Goal: Transaction & Acquisition: Purchase product/service

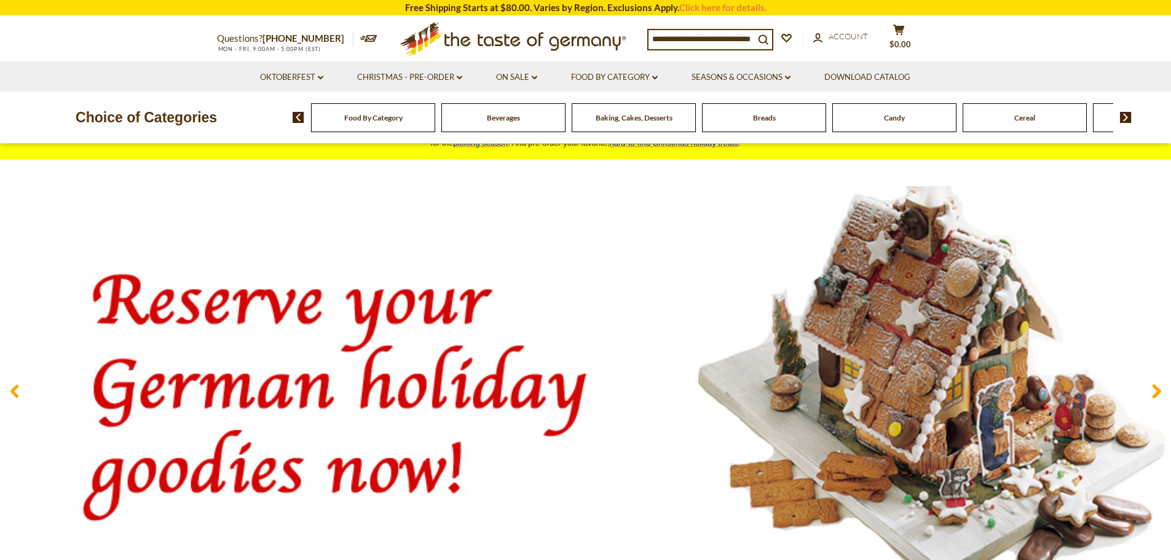
scroll to position [61, 0]
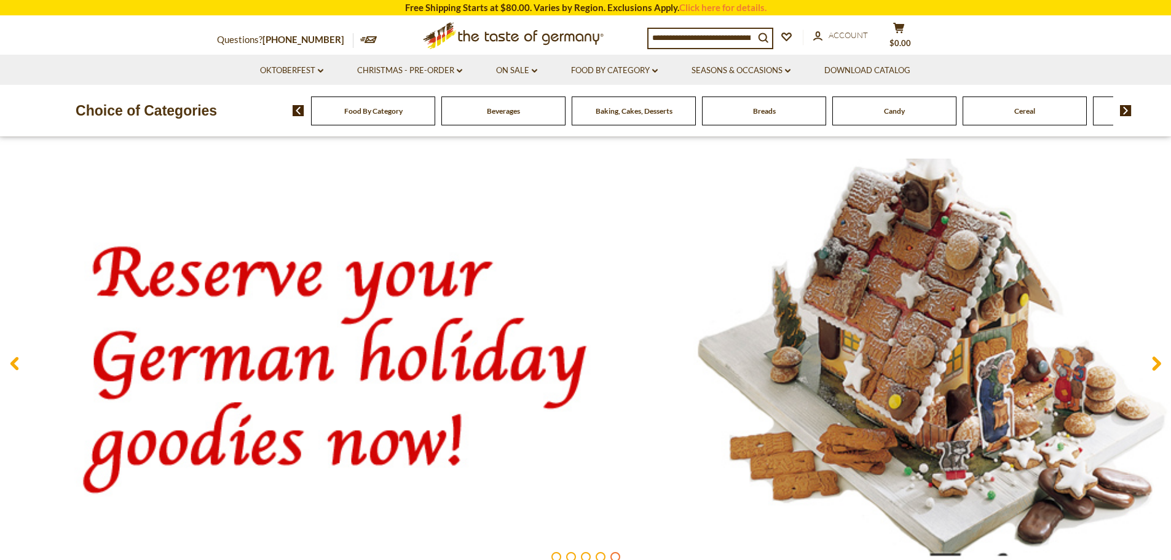
click at [1151, 368] on span at bounding box center [1156, 366] width 29 height 39
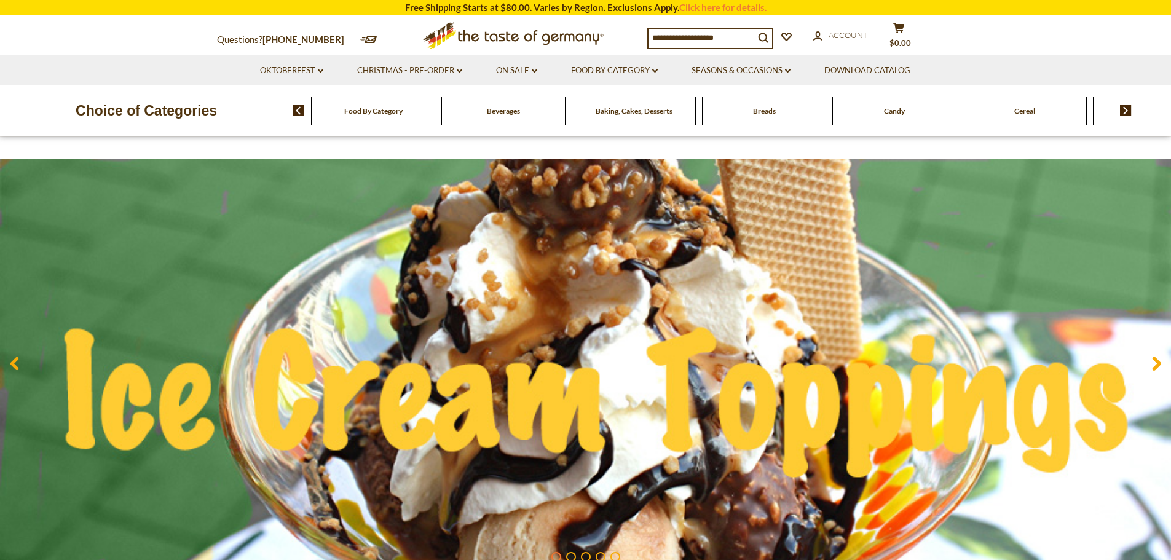
click at [1154, 365] on icon at bounding box center [1156, 364] width 9 height 15
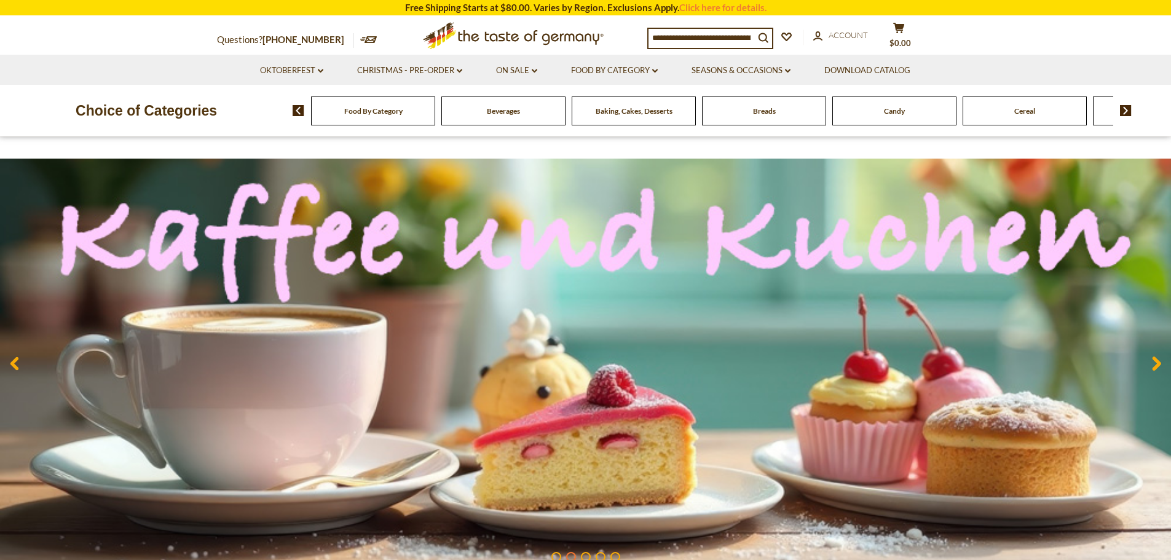
click at [1149, 362] on span at bounding box center [1156, 366] width 29 height 39
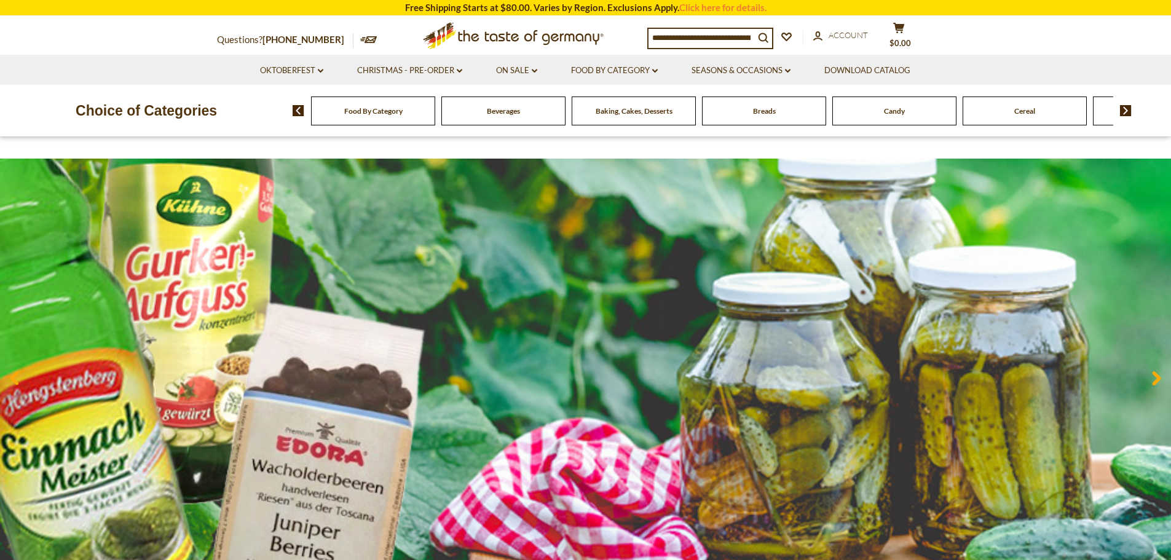
click at [1149, 362] on span at bounding box center [1156, 380] width 29 height 39
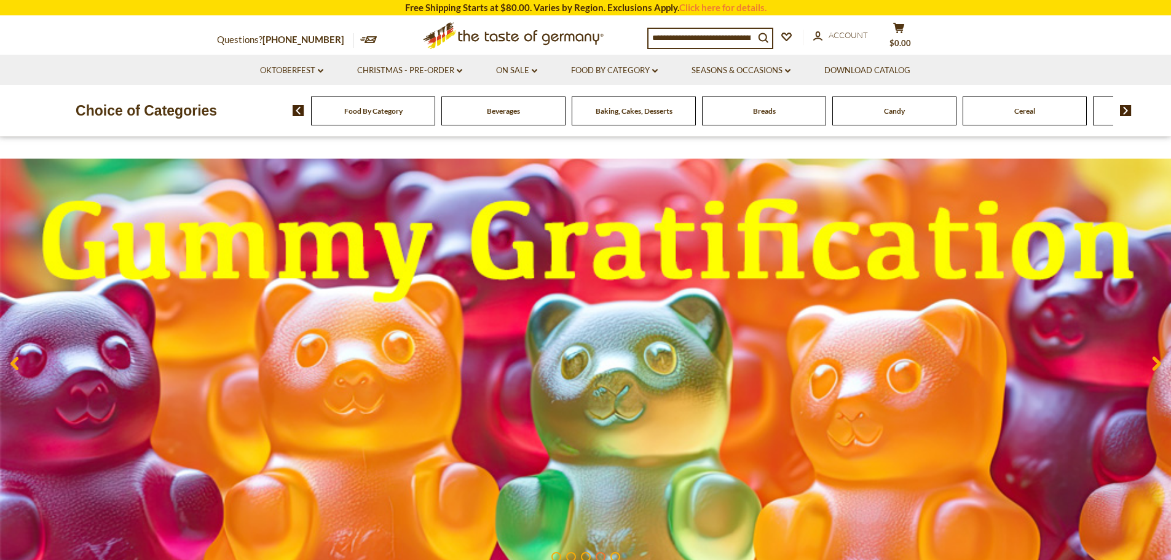
click at [1149, 362] on span at bounding box center [1156, 366] width 29 height 39
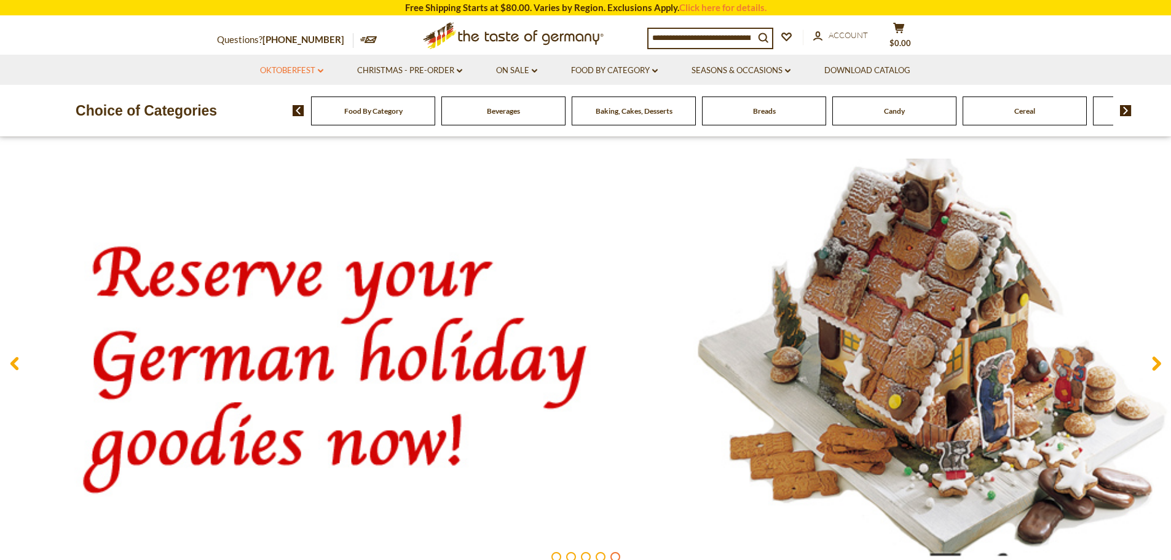
click at [274, 72] on link "Oktoberfest dropdown_arrow" at bounding box center [291, 71] width 63 height 14
click at [274, 100] on link "All Oktoberfest" at bounding box center [284, 102] width 63 height 11
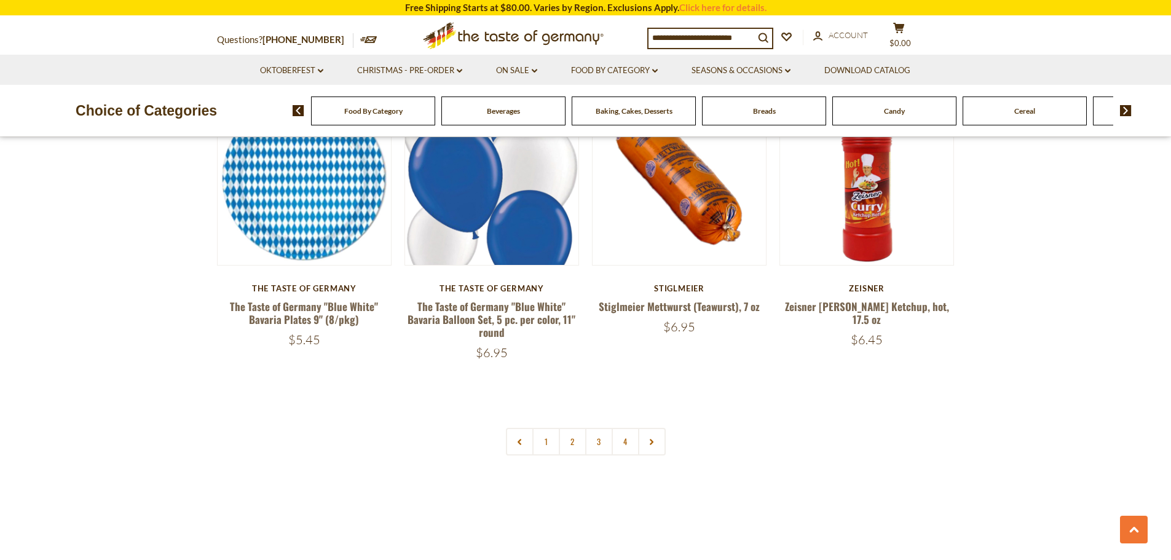
scroll to position [3013, 0]
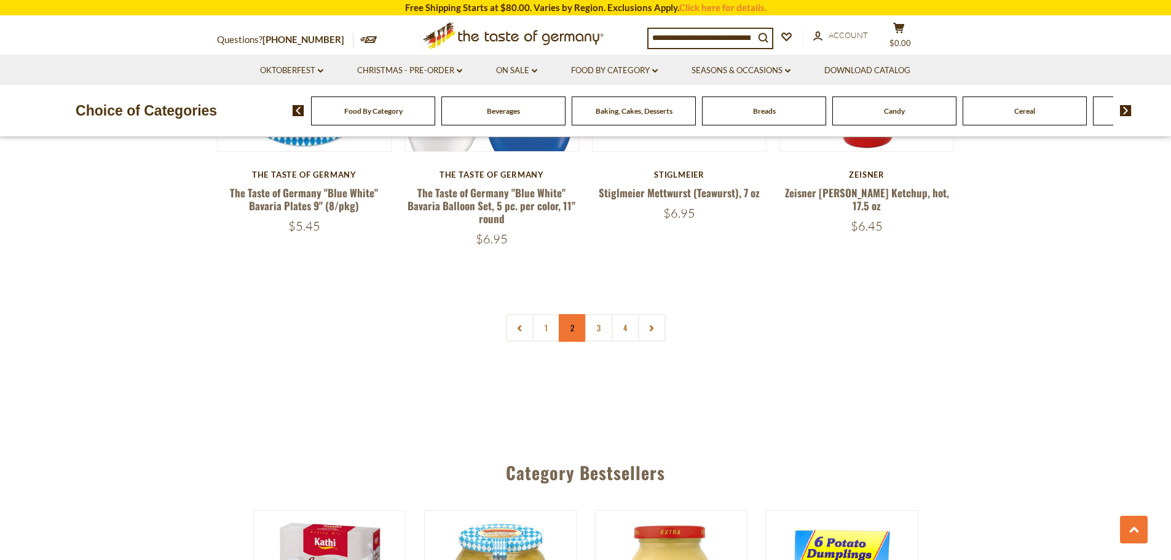
click at [572, 317] on link "2" at bounding box center [573, 328] width 28 height 28
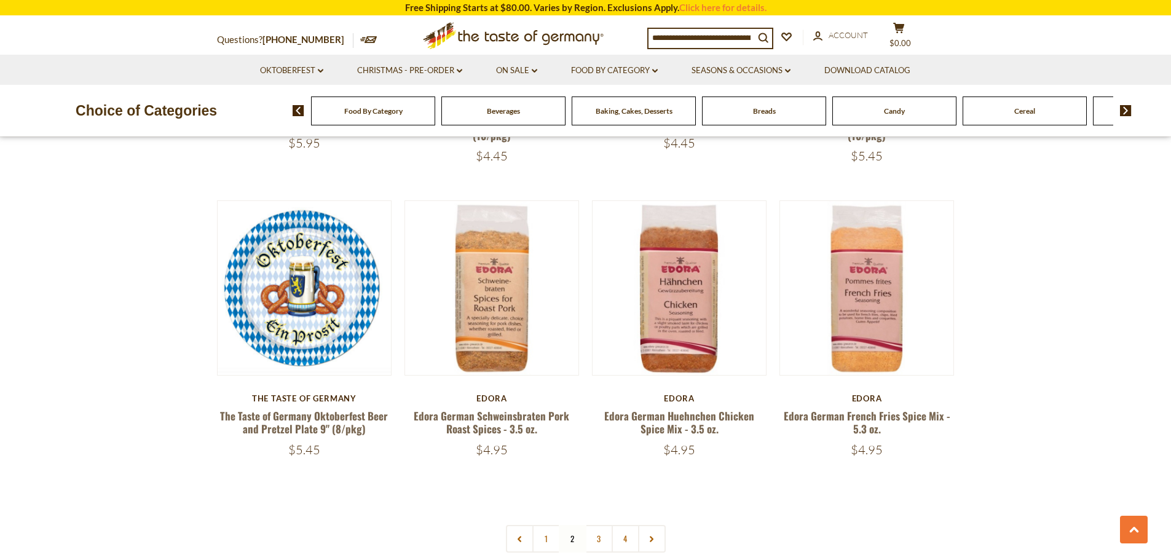
scroll to position [2976, 0]
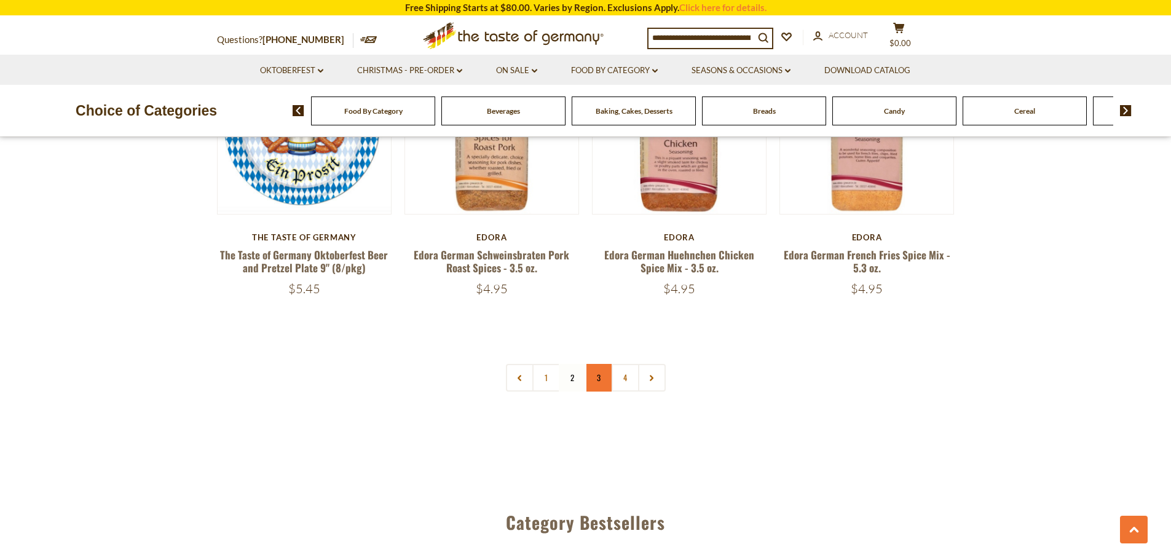
click at [601, 364] on link "3" at bounding box center [599, 378] width 28 height 28
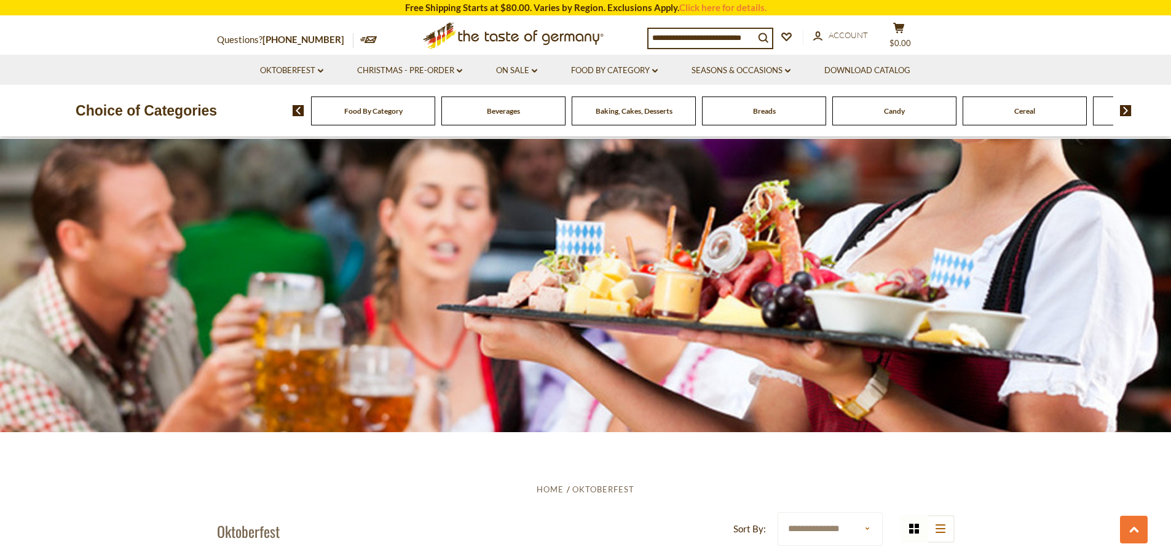
scroll to position [0, 0]
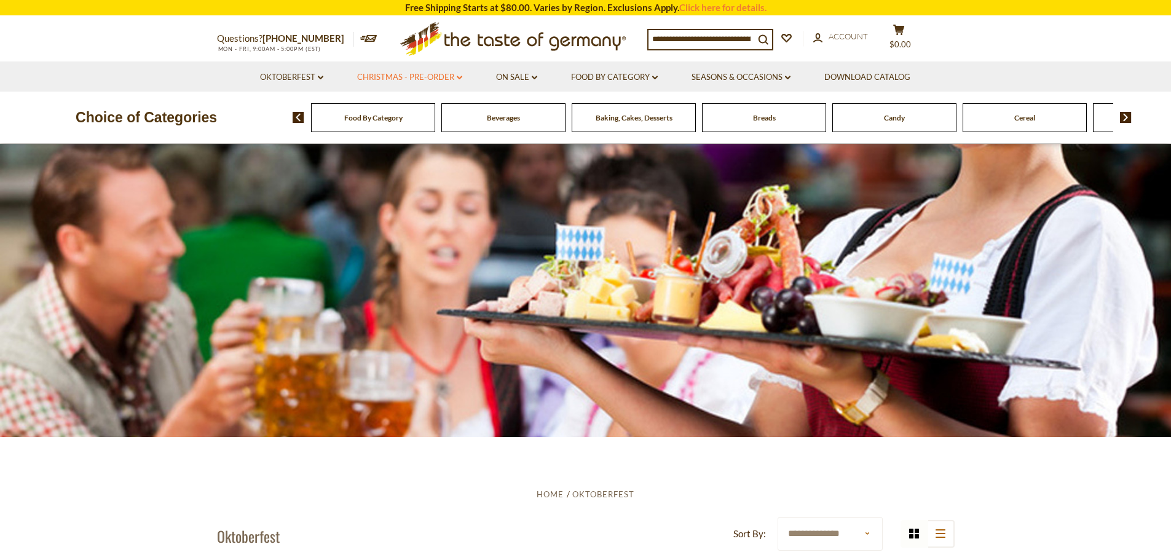
click at [385, 74] on link "Christmas - PRE-ORDER dropdown_arrow" at bounding box center [409, 78] width 105 height 14
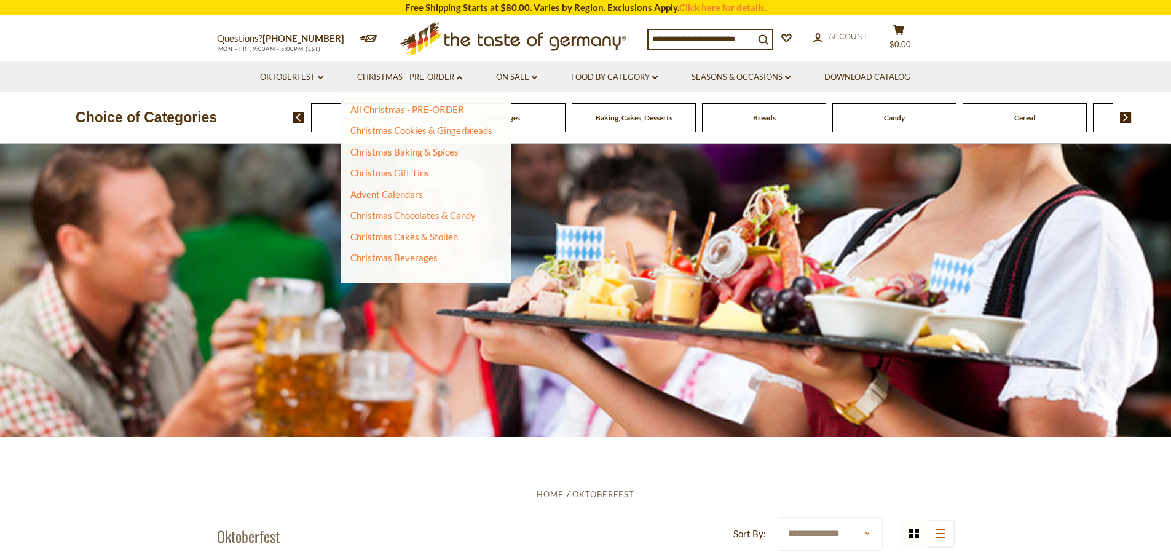
click at [92, 367] on div at bounding box center [585, 290] width 1171 height 293
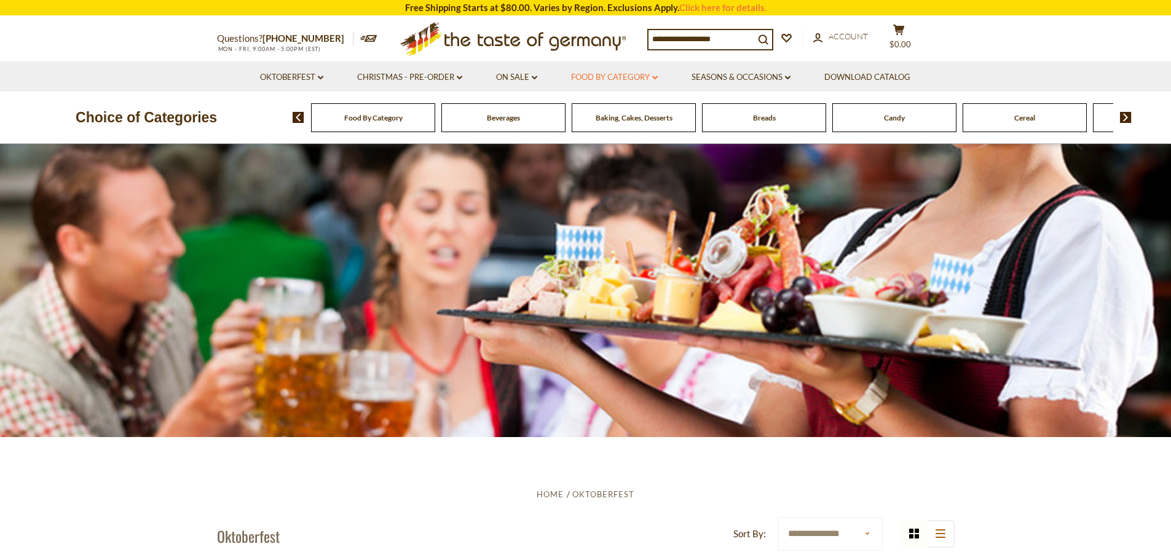
click at [622, 71] on link "Food By Category dropdown_arrow" at bounding box center [614, 78] width 87 height 14
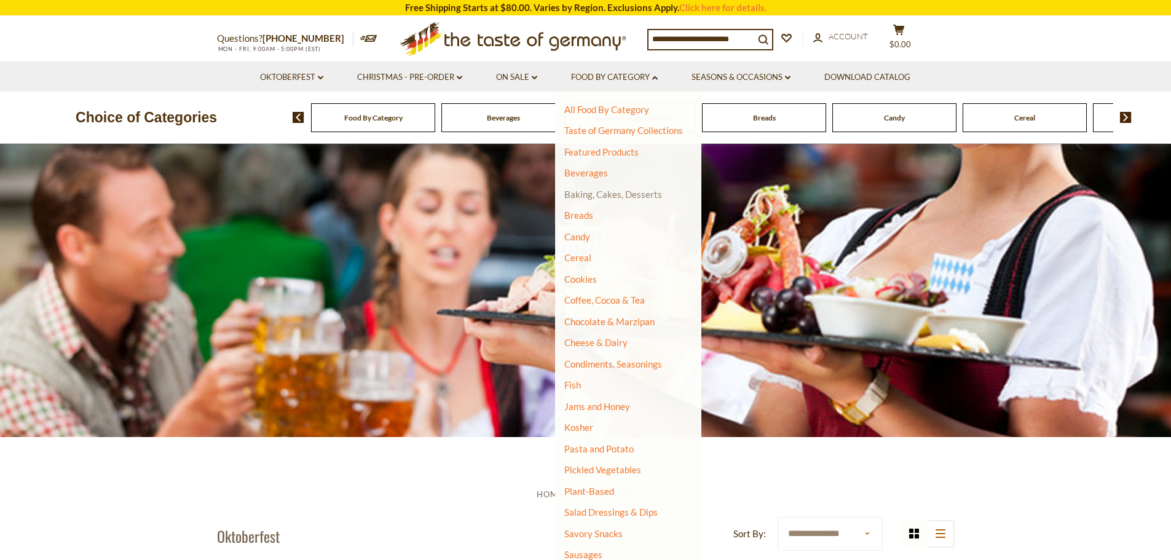
click at [609, 194] on link "Baking, Cakes, Desserts" at bounding box center [613, 194] width 98 height 11
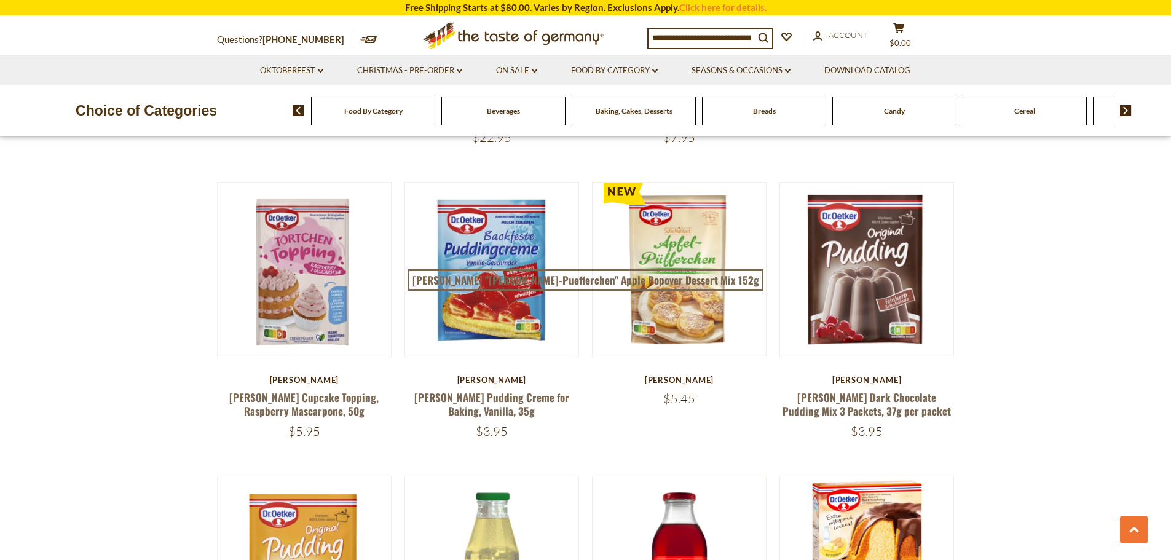
scroll to position [2705, 0]
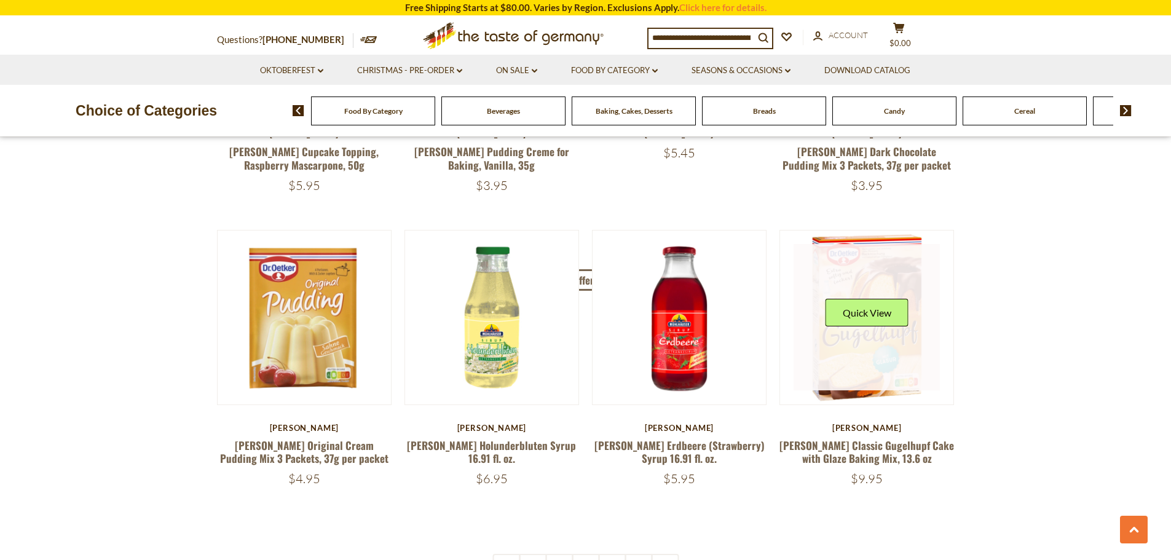
click at [845, 347] on link at bounding box center [867, 317] width 146 height 146
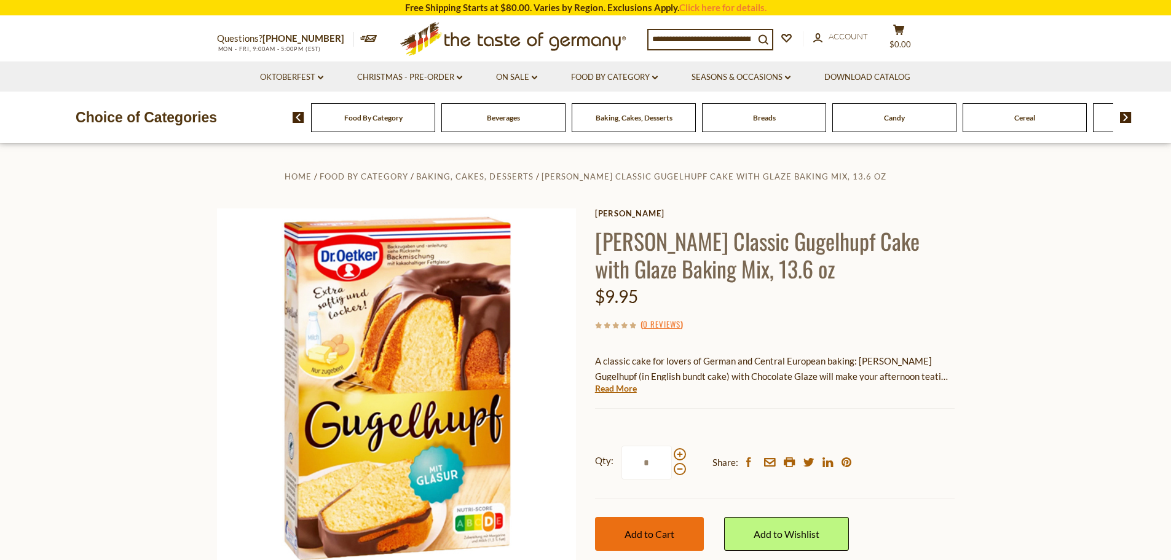
click at [655, 529] on span "Add to Cart" at bounding box center [650, 534] width 50 height 12
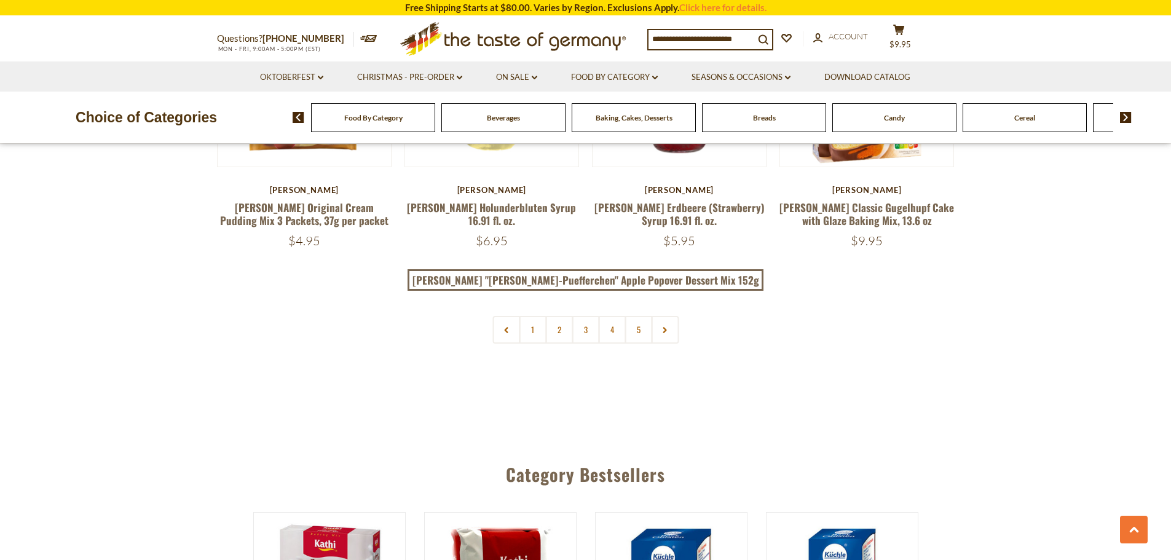
scroll to position [2951, 0]
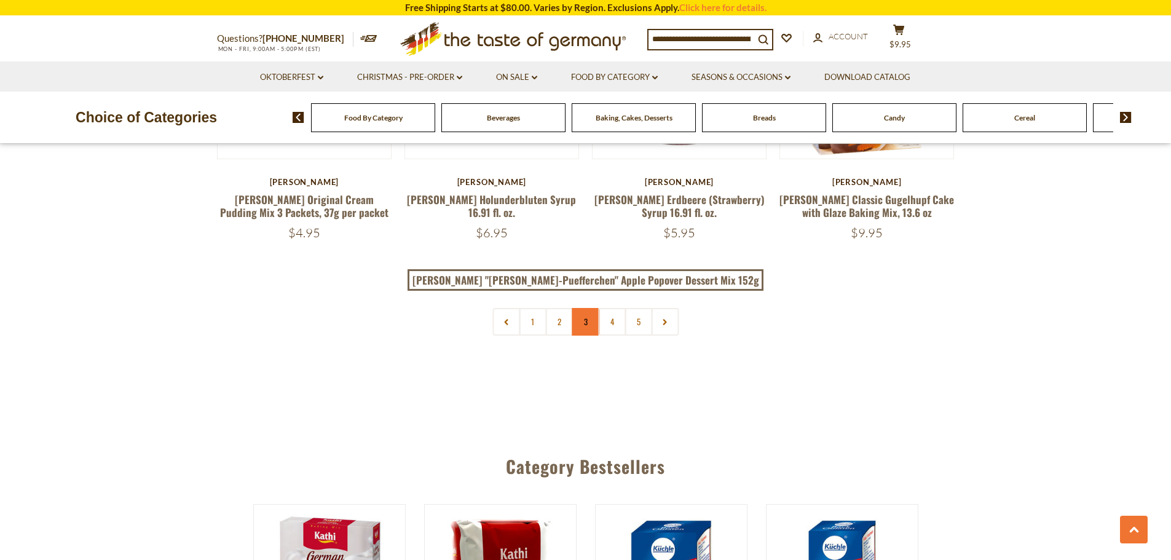
click at [588, 321] on link "3" at bounding box center [586, 322] width 28 height 28
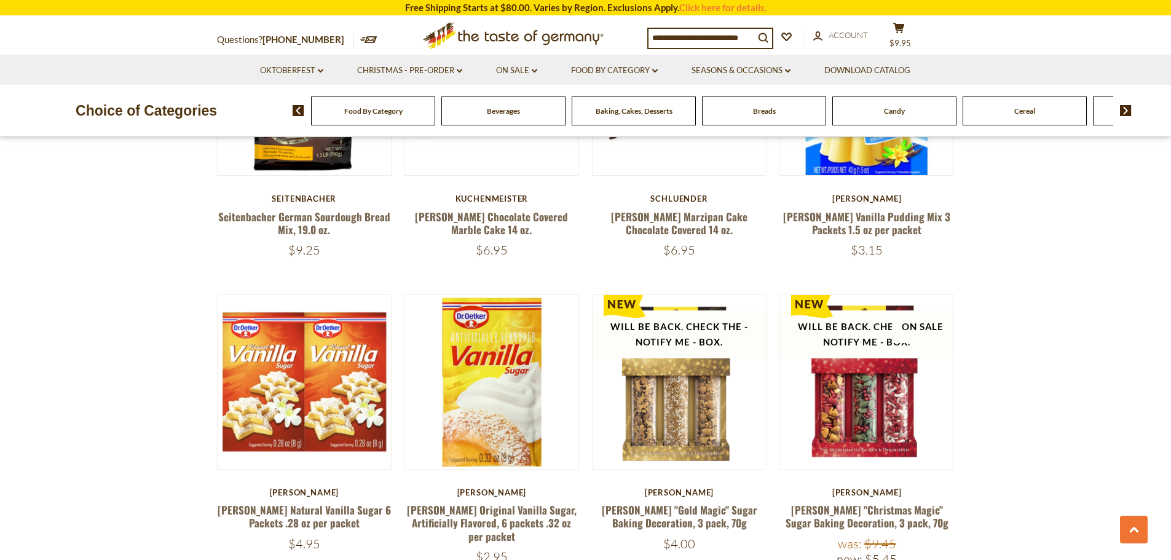
scroll to position [2915, 0]
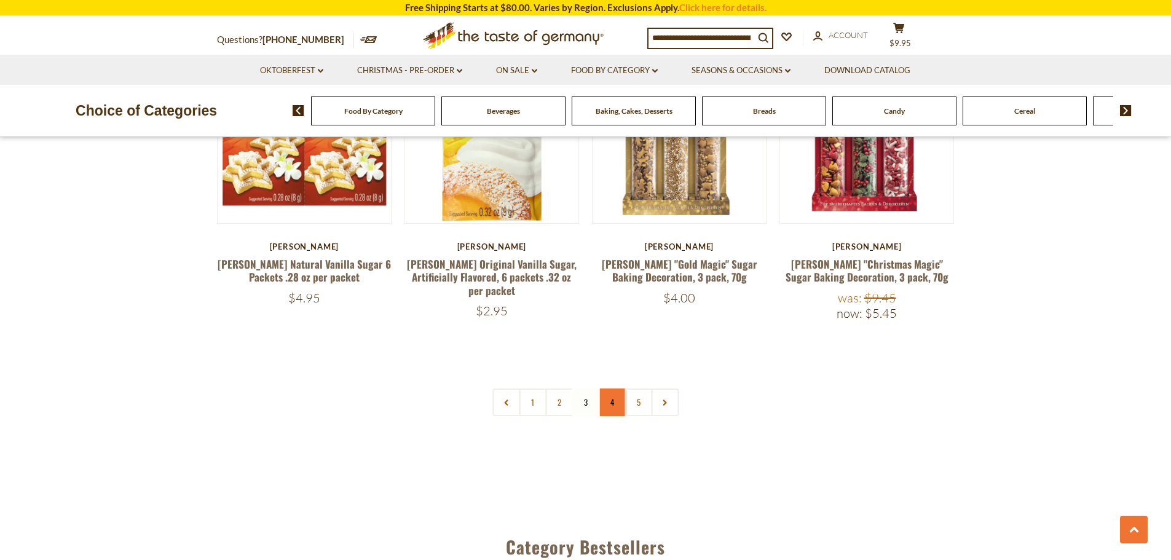
click at [613, 391] on link "4" at bounding box center [612, 403] width 28 height 28
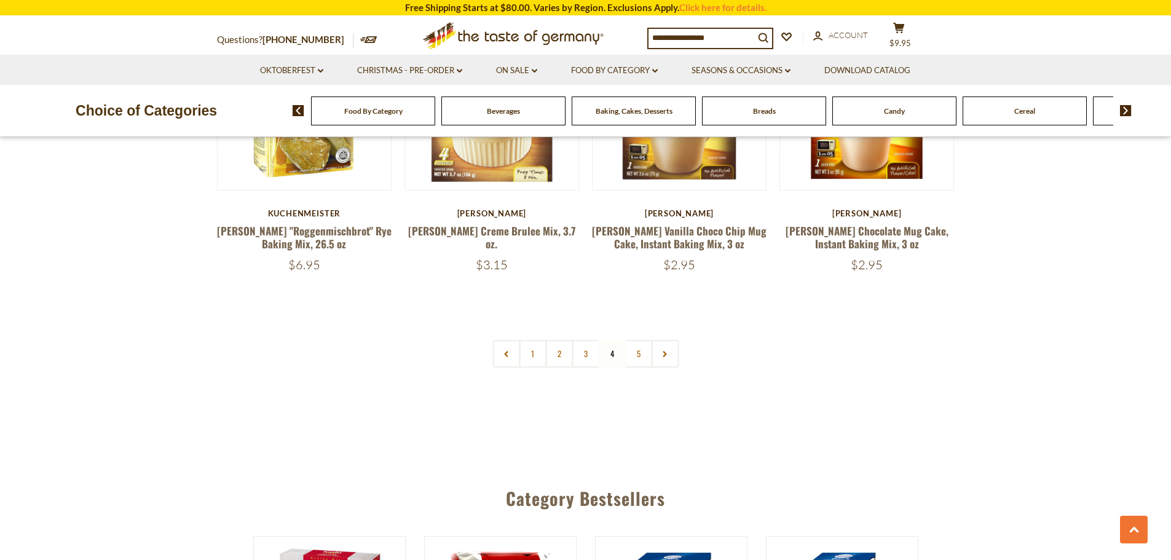
scroll to position [3038, 0]
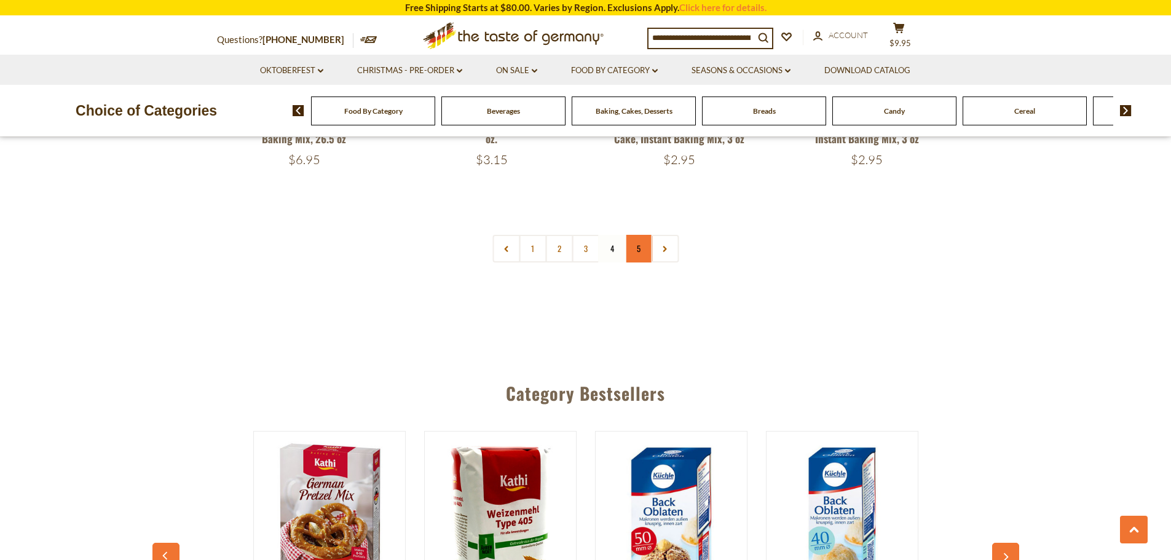
click at [638, 235] on link "5" at bounding box center [639, 249] width 28 height 28
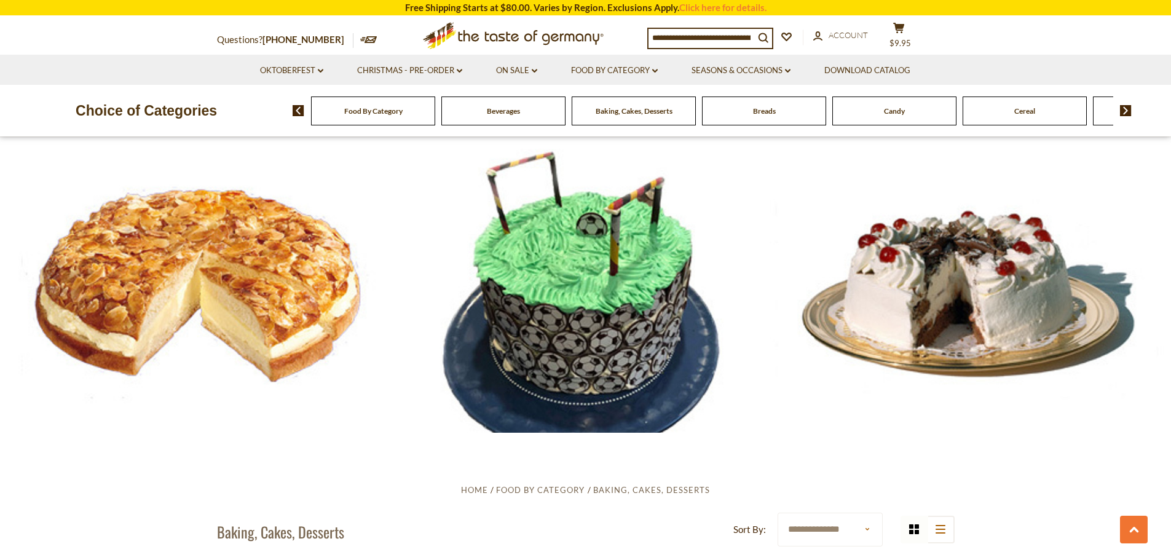
scroll to position [0, 0]
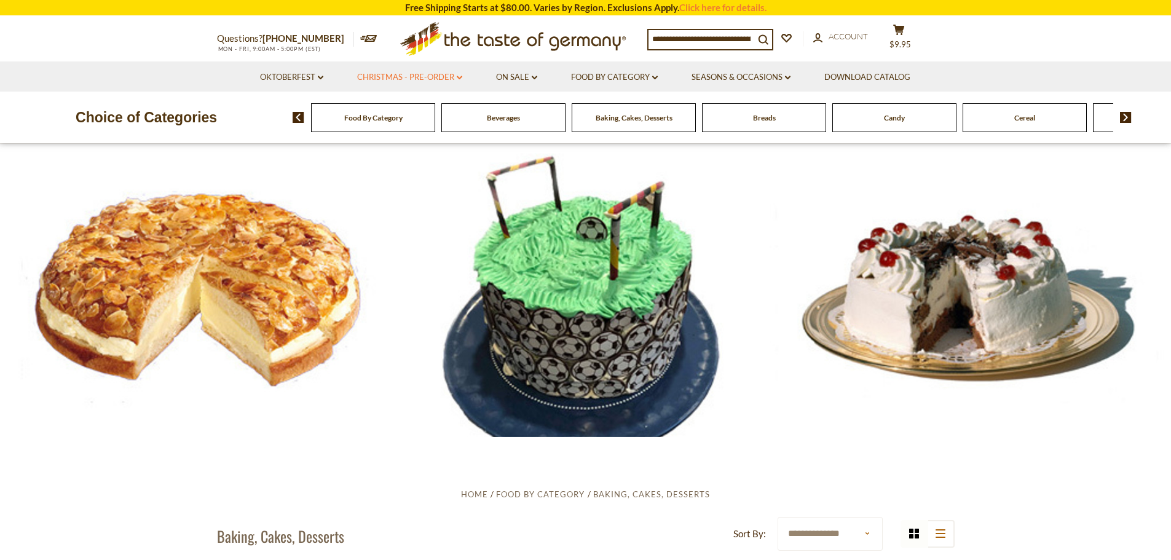
click at [380, 74] on link "Christmas - PRE-ORDER dropdown_arrow" at bounding box center [409, 78] width 105 height 14
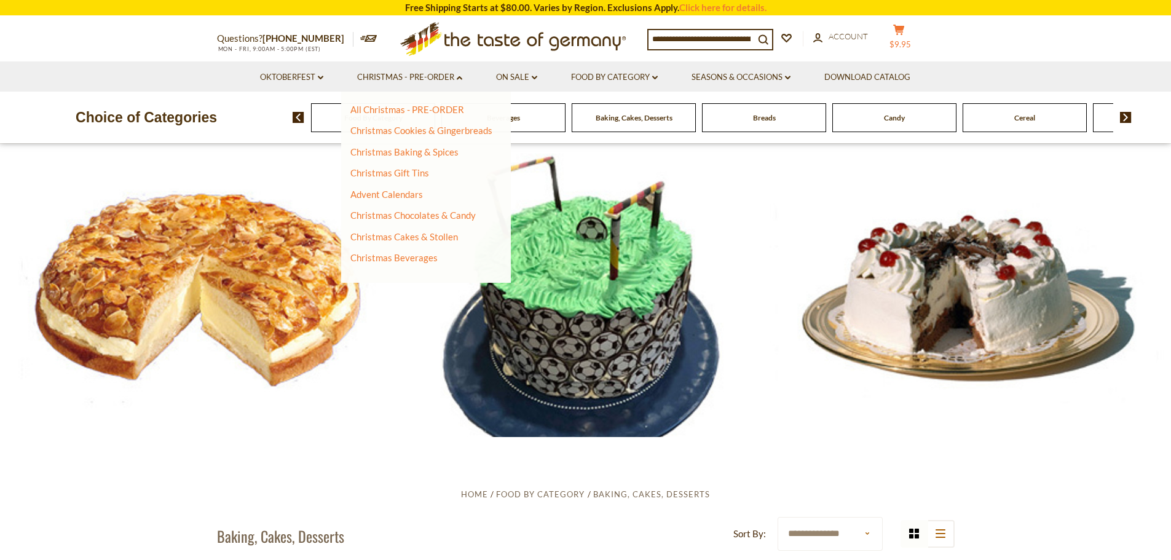
click at [901, 37] on button "cart $9.95" at bounding box center [899, 39] width 37 height 31
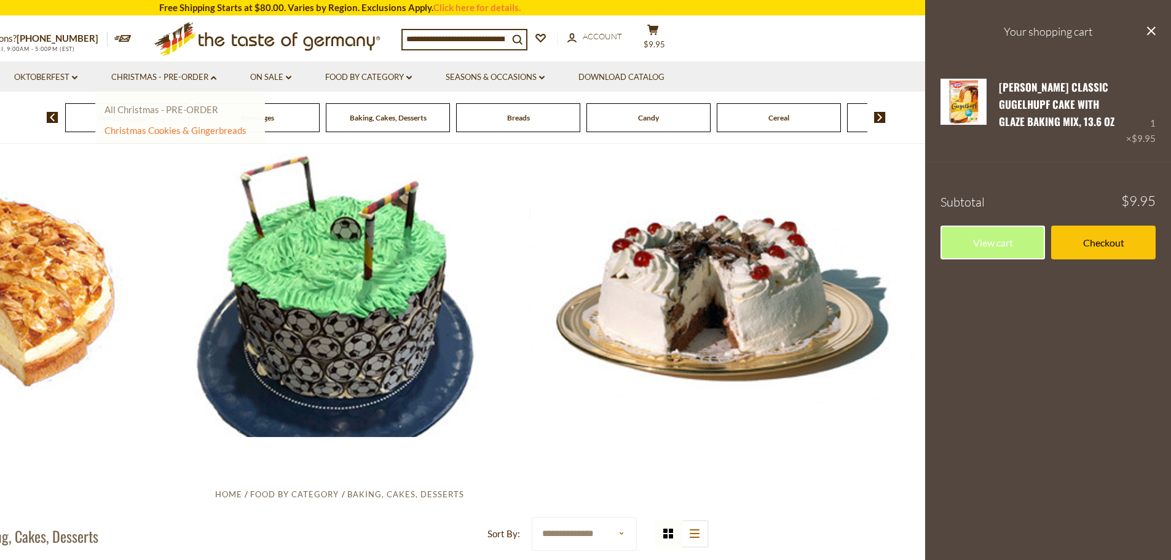
click at [176, 108] on link "All Christmas - PRE-ORDER" at bounding box center [162, 109] width 114 height 11
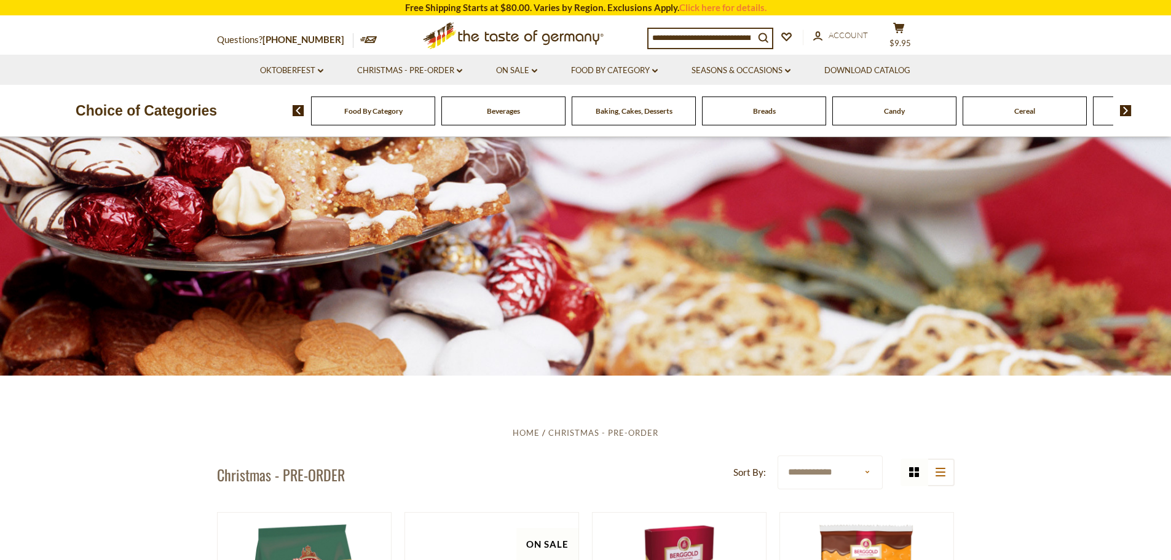
scroll to position [246, 0]
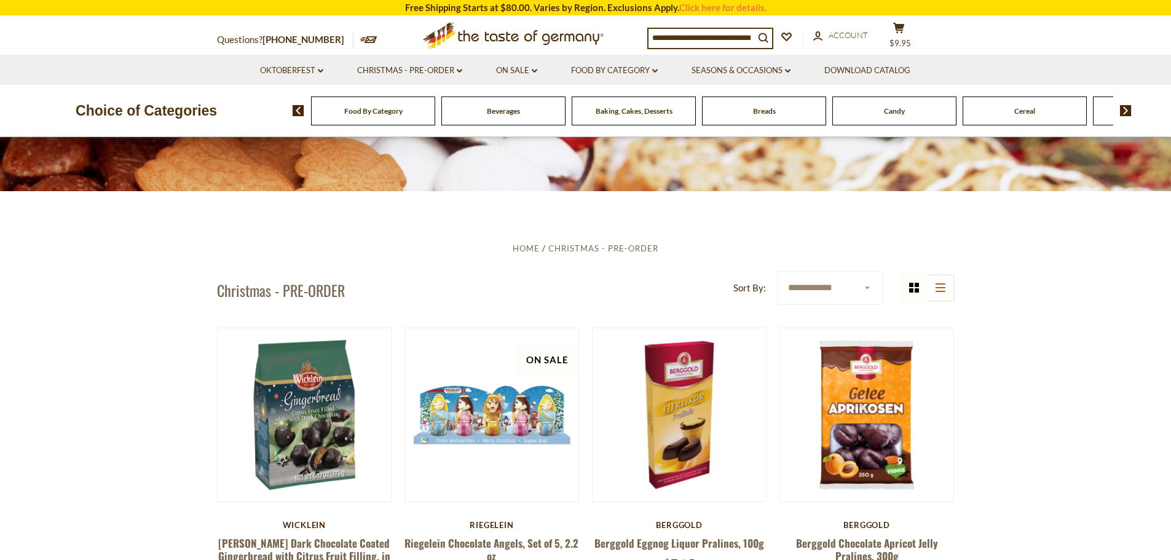
click at [321, 290] on h1 "Christmas - PRE-ORDER" at bounding box center [281, 290] width 128 height 18
click at [420, 68] on link "Christmas - PRE-ORDER dropdown_arrow" at bounding box center [409, 71] width 105 height 14
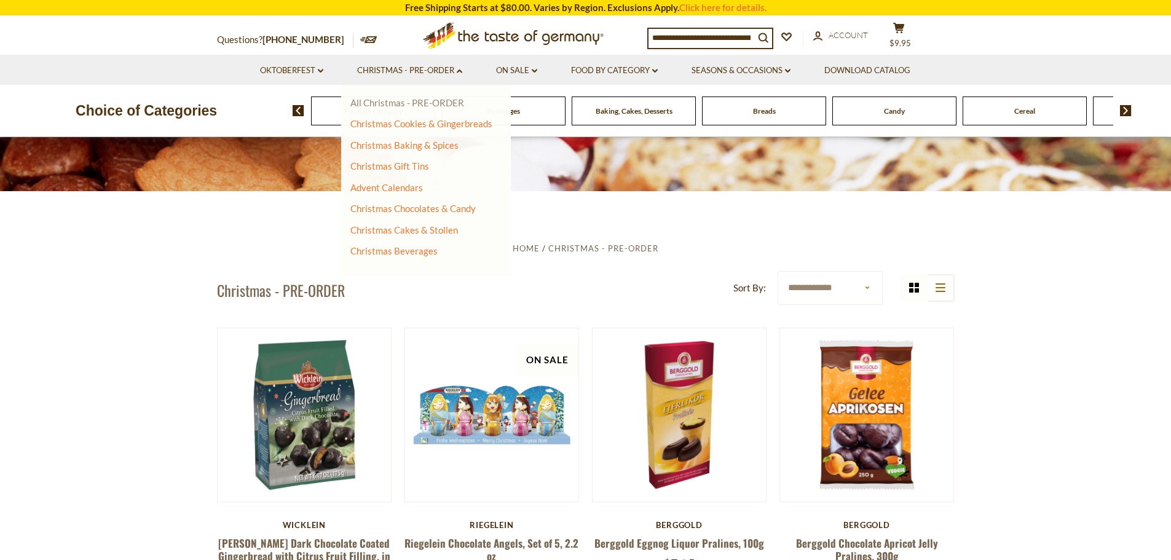
click at [446, 100] on link "All Christmas - PRE-ORDER" at bounding box center [407, 102] width 114 height 11
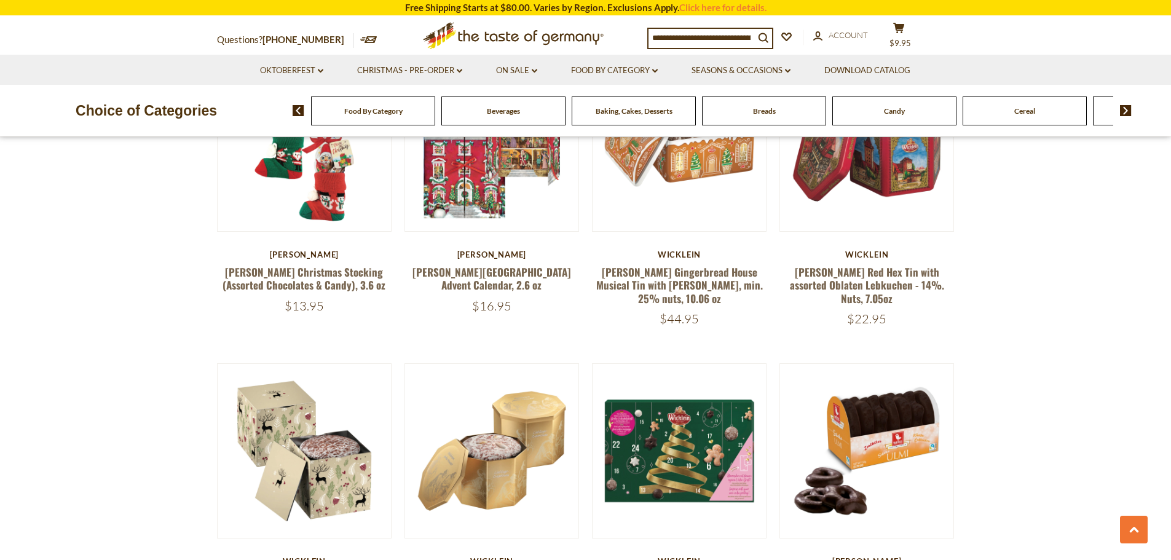
scroll to position [861, 0]
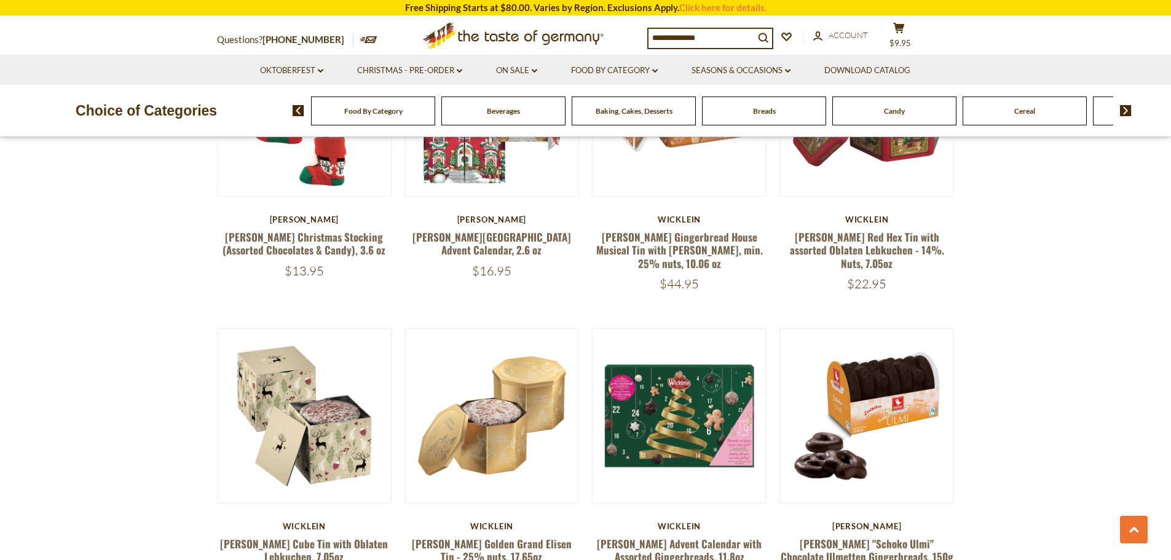
drag, startPoint x: 1062, startPoint y: 1, endPoint x: 1074, endPoint y: 413, distance: 412.7
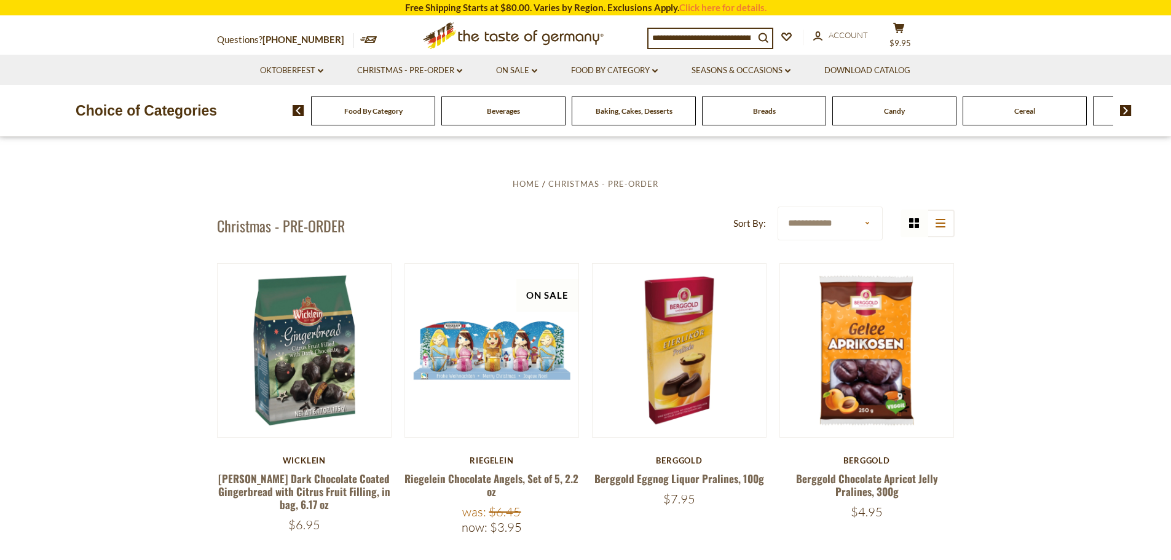
scroll to position [307, 0]
